Goal: Complete application form

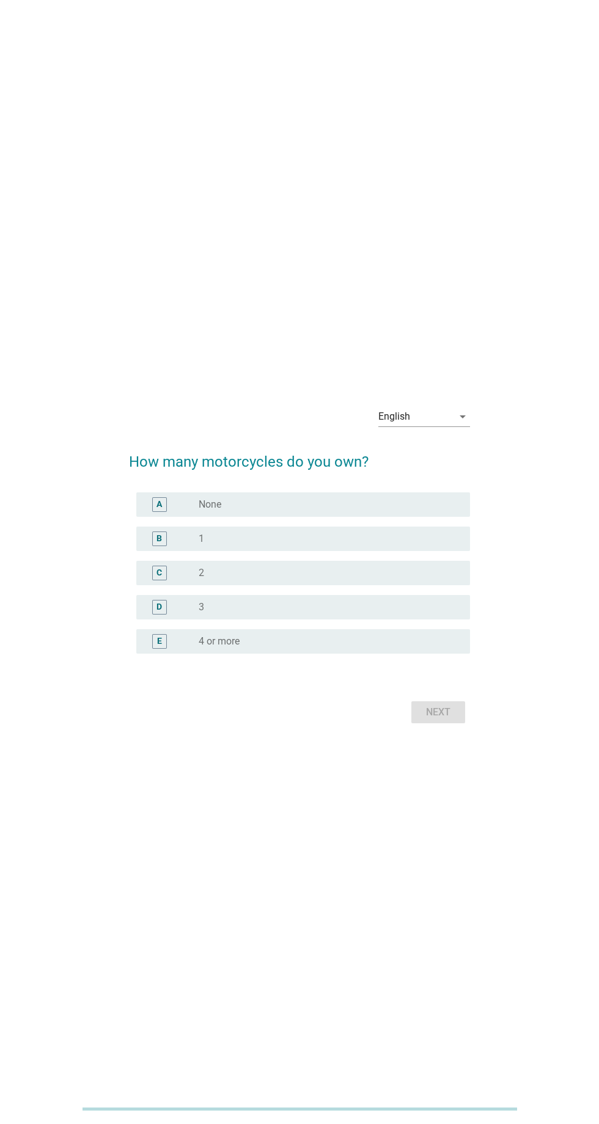
click at [440, 426] on div "English arrow_drop_down" at bounding box center [424, 417] width 92 height 20
click at [422, 499] on div "ภาษาไทย" at bounding box center [424, 495] width 72 height 15
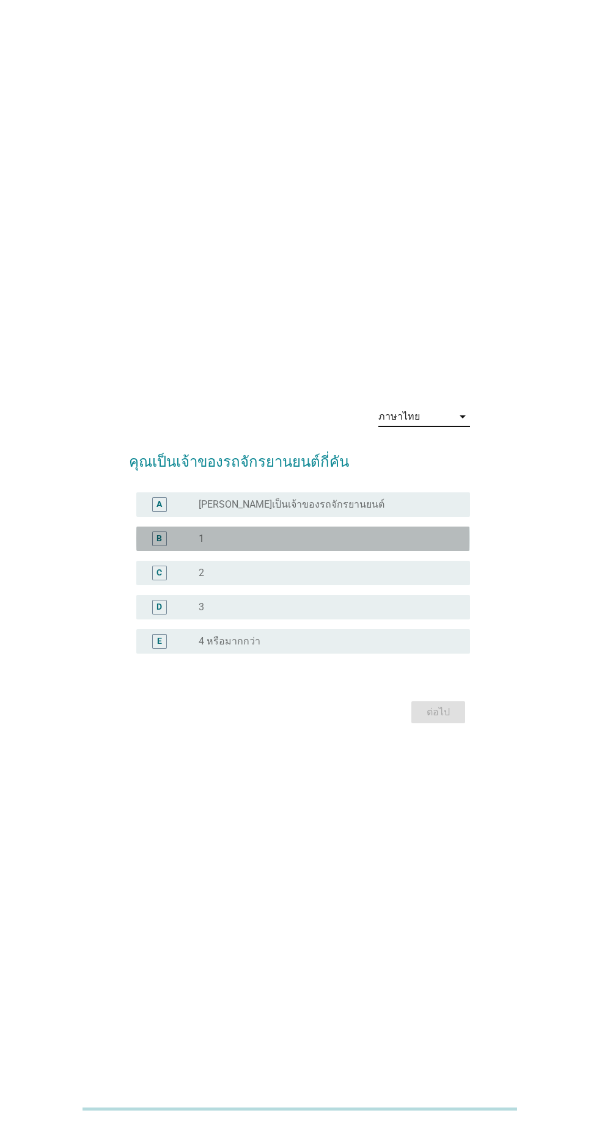
click at [312, 545] on div "radio_button_unchecked 1" at bounding box center [325, 539] width 252 height 12
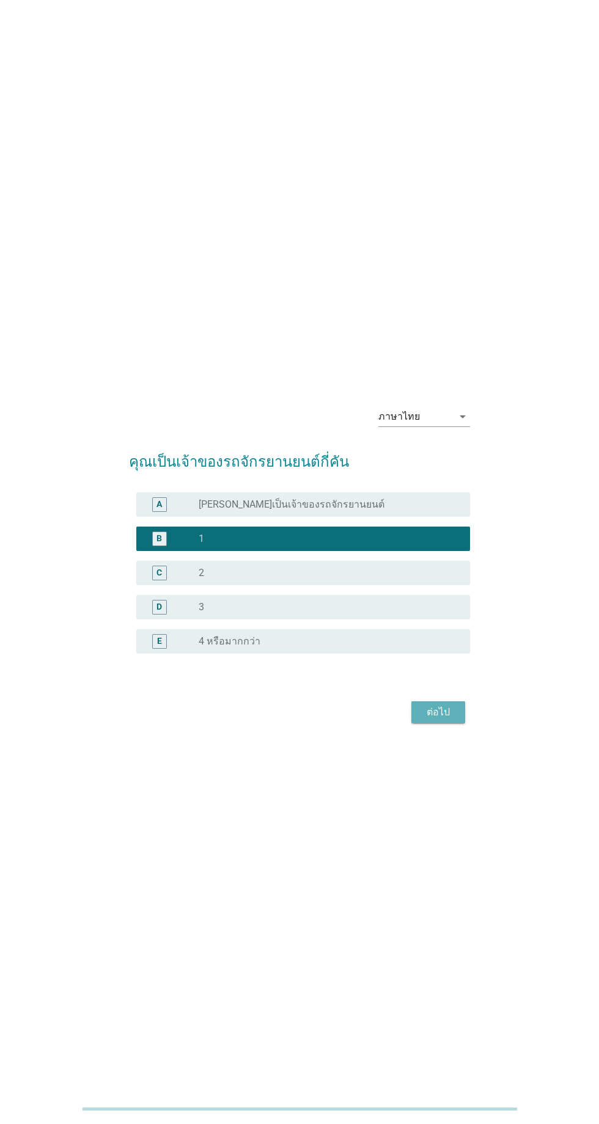
click at [431, 720] on div "ต่อไป" at bounding box center [438, 712] width 34 height 15
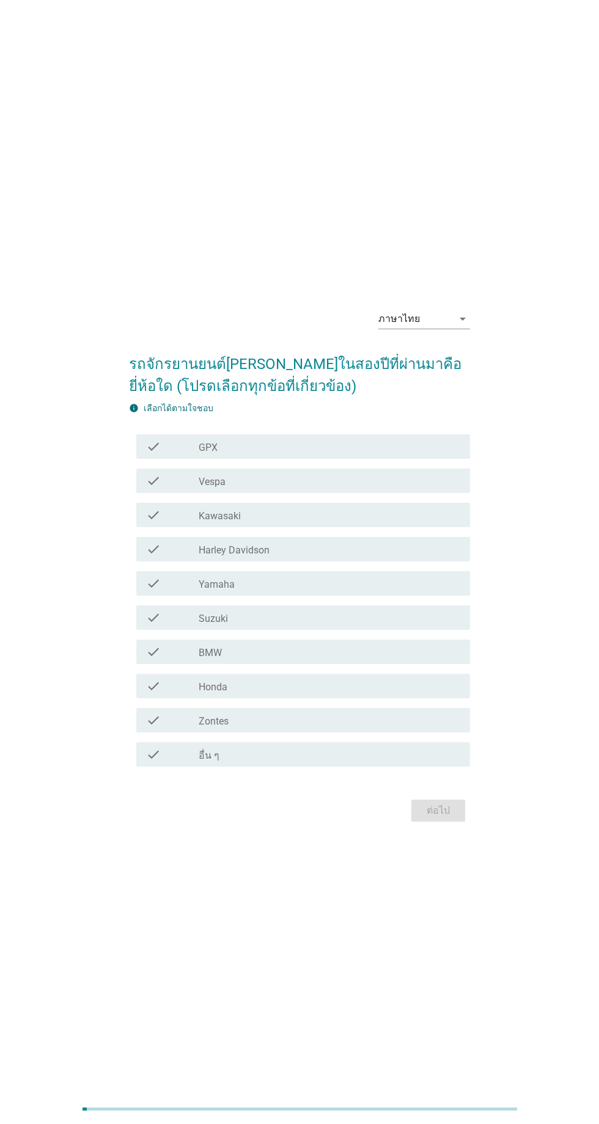
click at [280, 762] on div "check_box_outline_blank อื่น ๆ" at bounding box center [330, 754] width 262 height 15
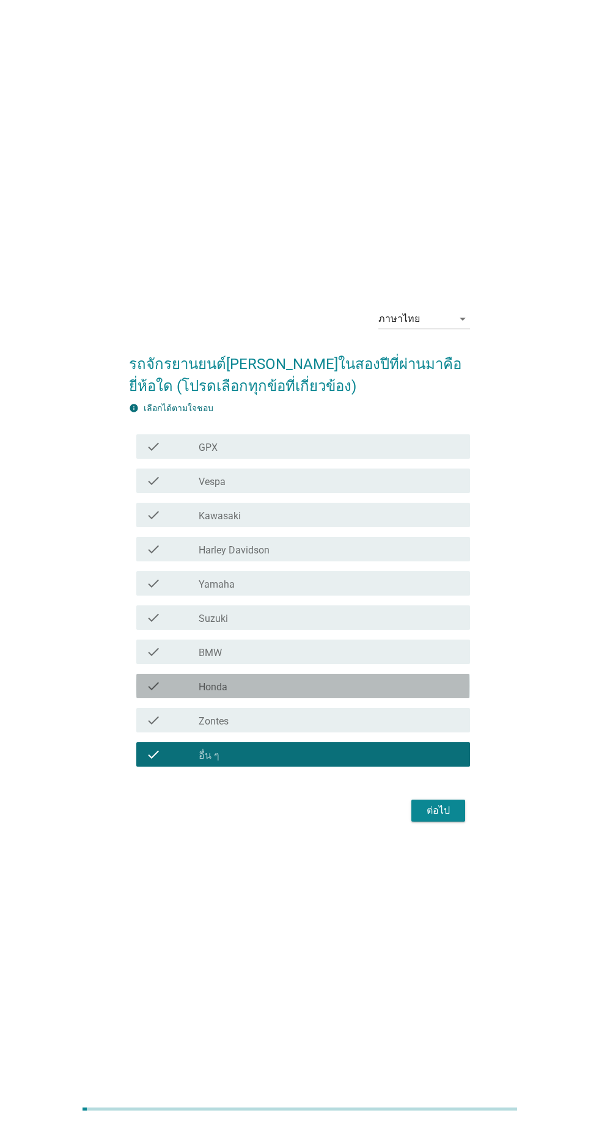
click at [349, 693] on div "check_box_outline_blank Honda" at bounding box center [330, 686] width 262 height 15
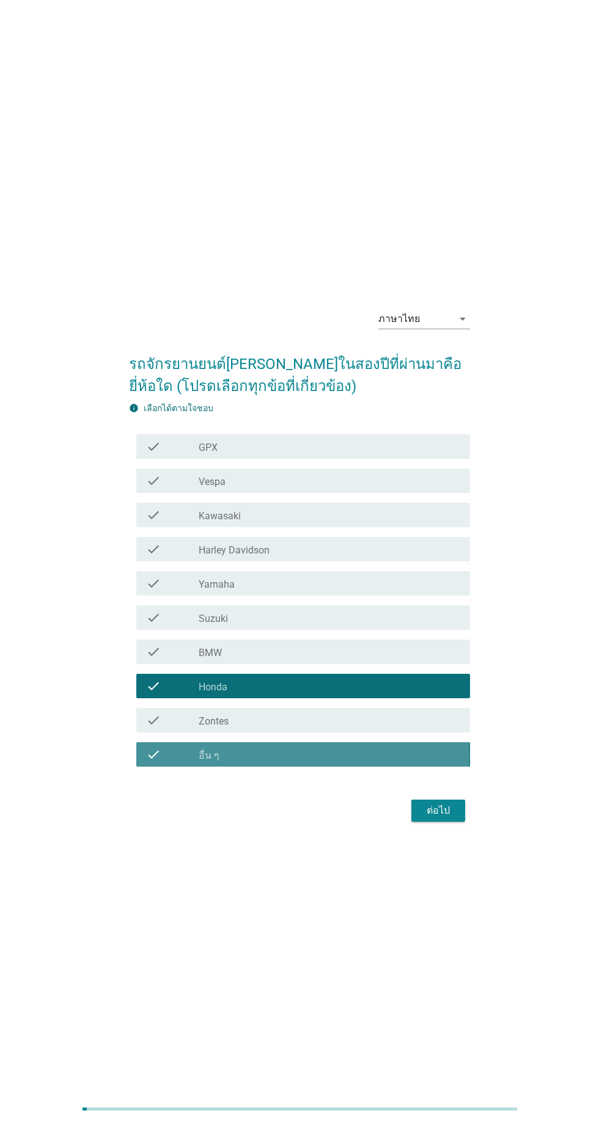
click at [300, 762] on div "check_box_outline_blank อื่น ๆ" at bounding box center [330, 754] width 262 height 15
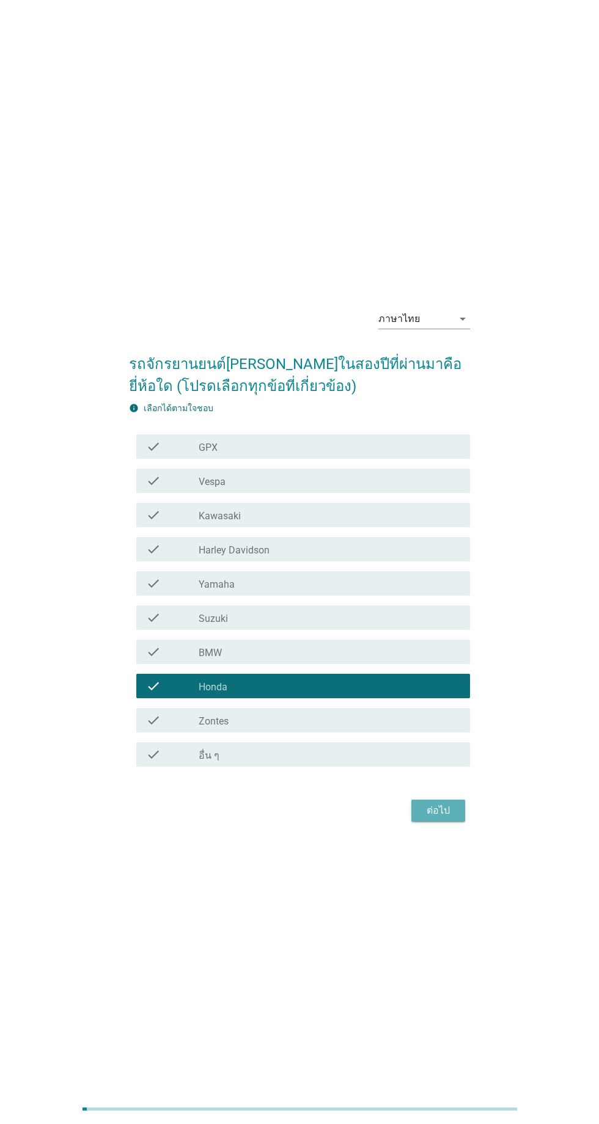
click at [448, 818] on div "ต่อไป" at bounding box center [438, 810] width 34 height 15
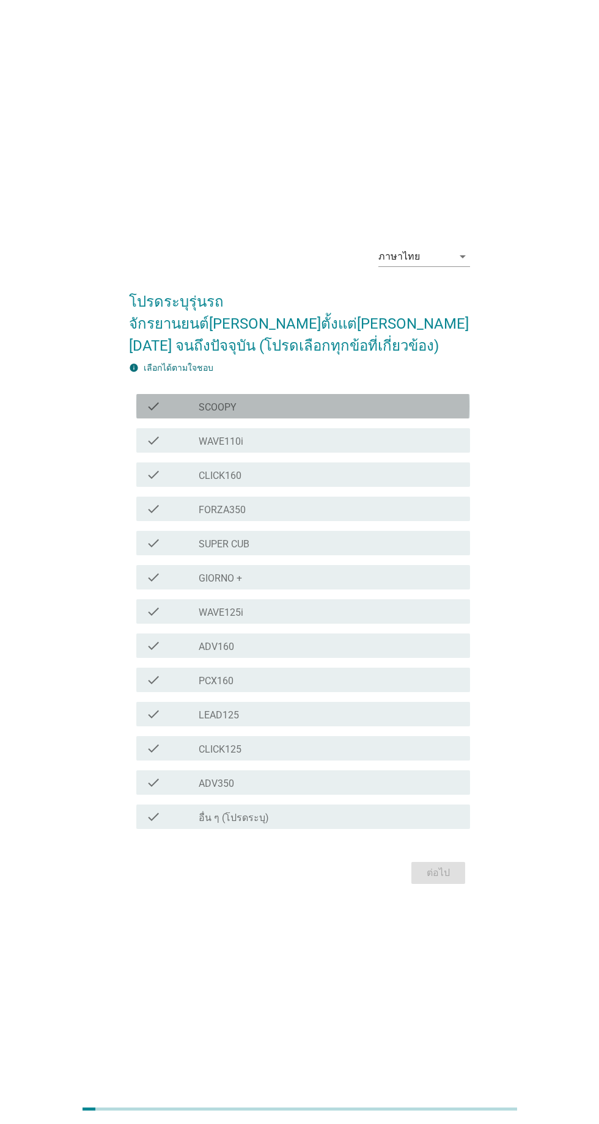
click at [205, 414] on label "SCOOPY" at bounding box center [218, 407] width 38 height 12
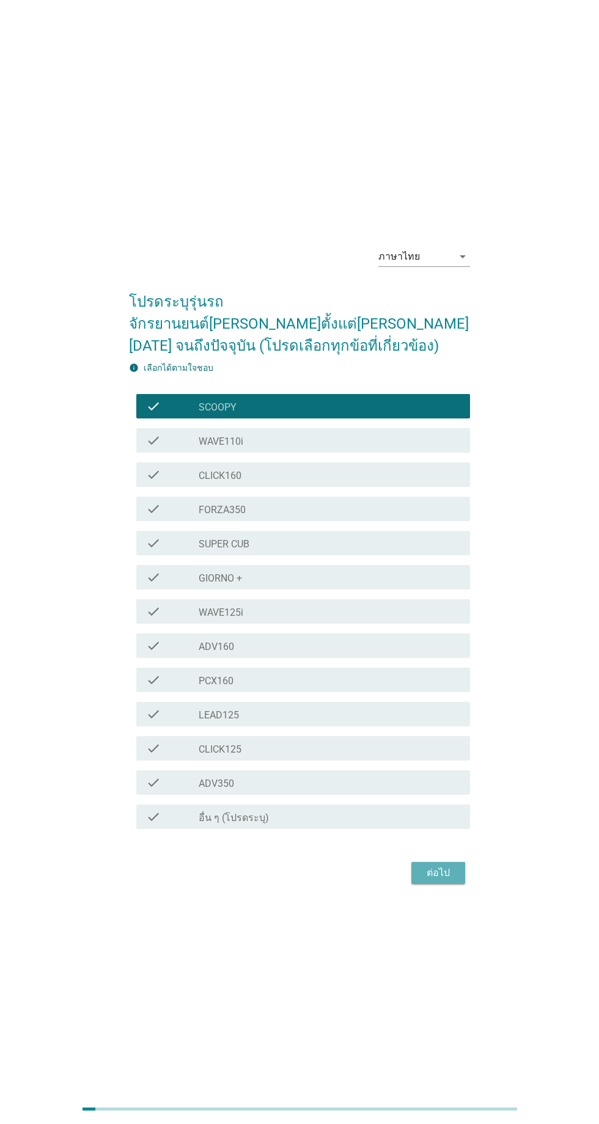
click at [448, 884] on button "ต่อไป" at bounding box center [438, 873] width 54 height 22
